Goal: Transaction & Acquisition: Purchase product/service

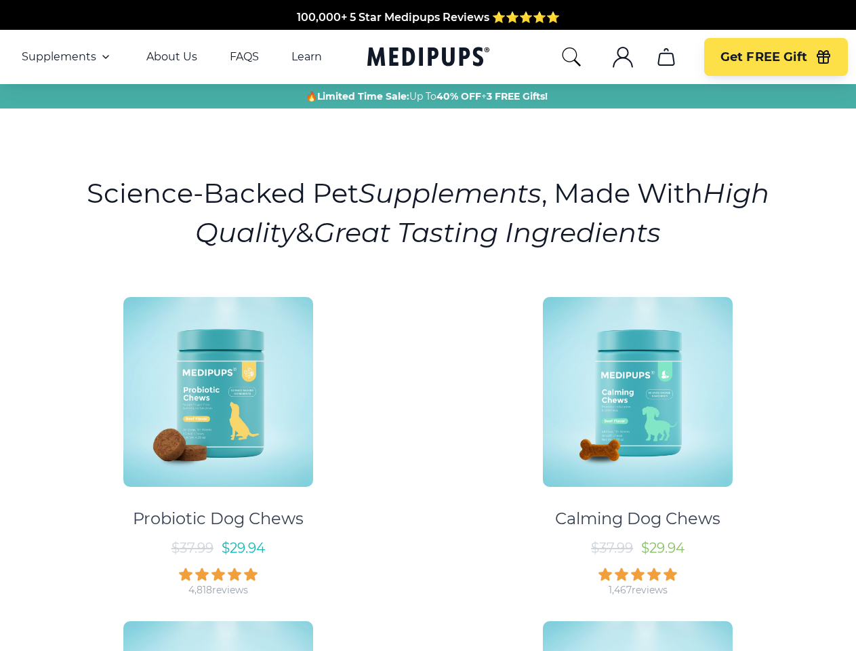
click at [428, 325] on div "Probiotic Dog Chews $ 37.99 $ 29.94 4,818 reviews Calming Dog Chews $ 37.99 $ 2…" at bounding box center [428, 603] width 840 height 636
click at [67, 57] on span "Supplements" at bounding box center [59, 57] width 75 height 14
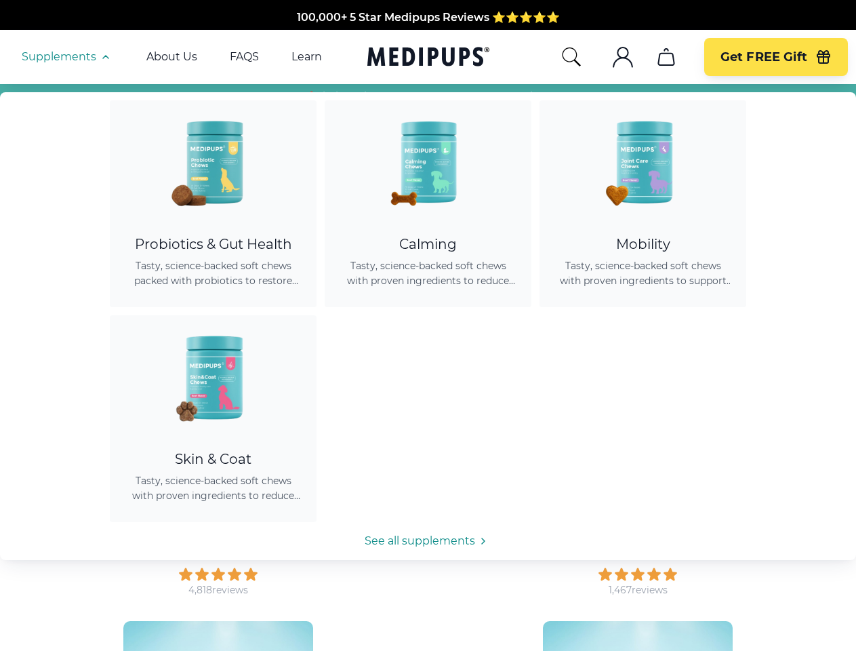
click at [104, 57] on icon "button" at bounding box center [106, 57] width 16 height 16
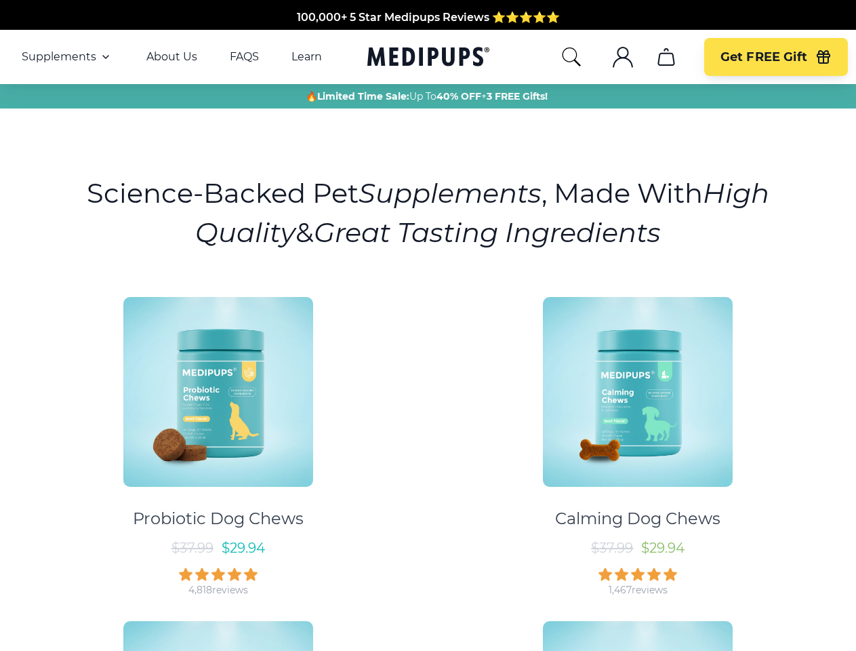
click at [571, 57] on icon "search" at bounding box center [572, 57] width 22 height 22
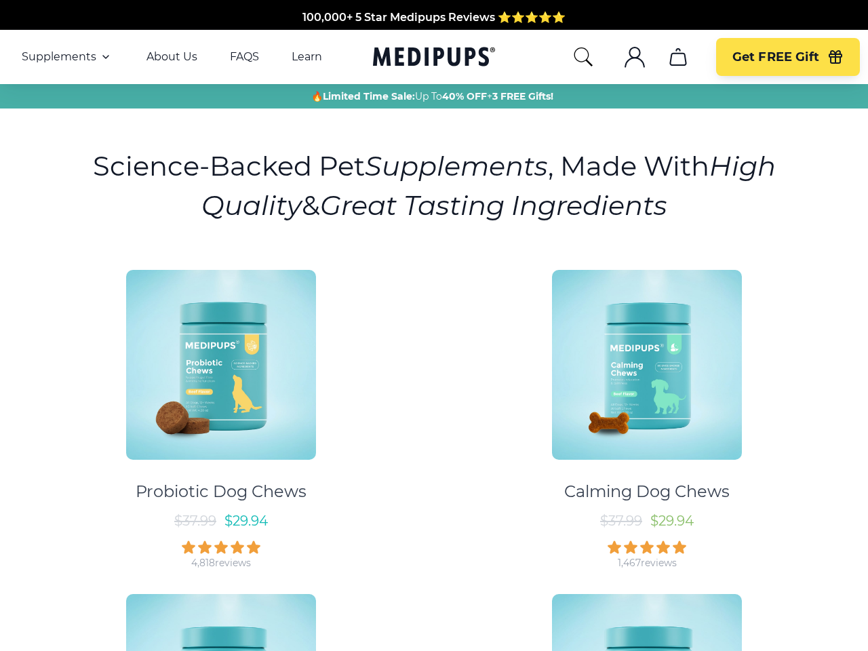
click at [624, 57] on icon ".cls-1{fill:none;stroke:currentColor;stroke-miterlimit:10;stroke-width:1.5px;}" at bounding box center [635, 57] width 22 height 22
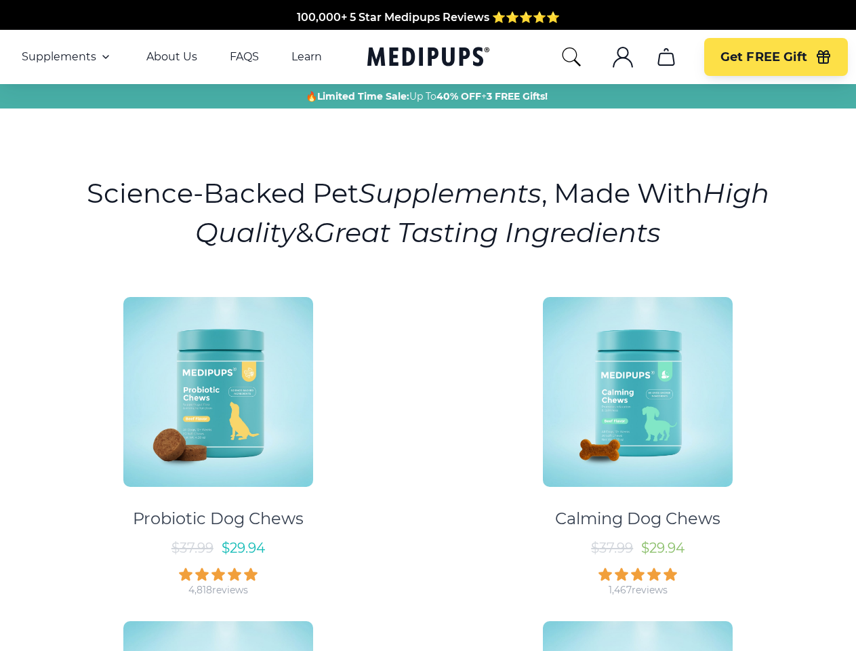
click at [622, 57] on icon ".cls-1{fill:none;stroke:currentColor;stroke-miterlimit:10;stroke-width:1.5px;}" at bounding box center [623, 57] width 22 height 22
click at [666, 57] on icon "cart" at bounding box center [667, 57] width 22 height 22
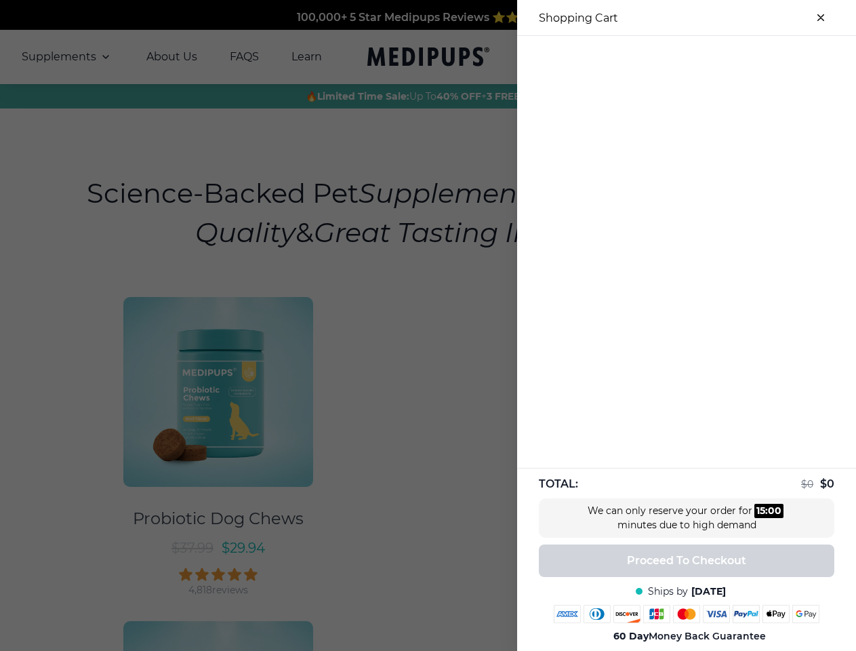
click at [666, 57] on div at bounding box center [428, 325] width 856 height 651
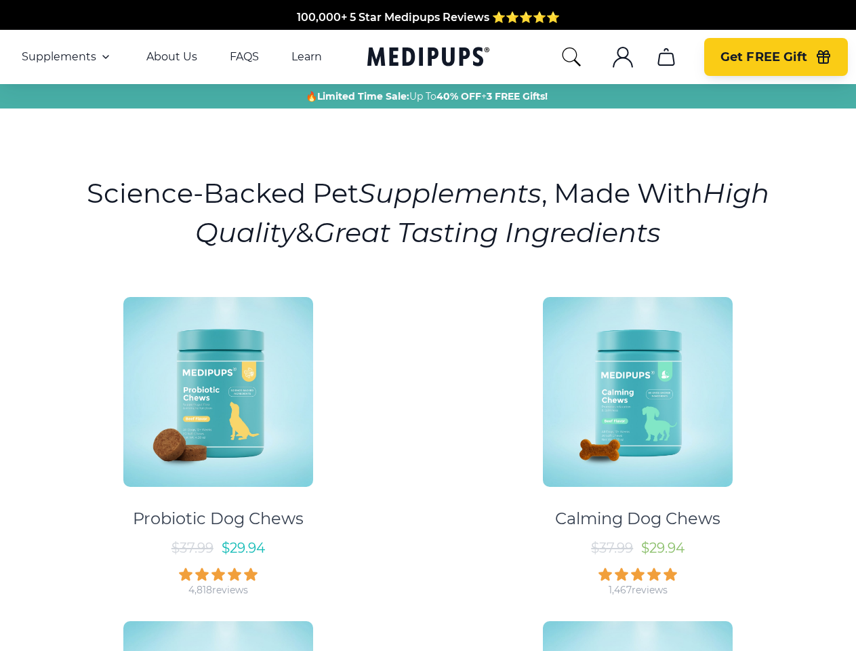
click at [776, 57] on span "Get FREE Gift" at bounding box center [764, 57] width 87 height 16
